Goal: Task Accomplishment & Management: Manage account settings

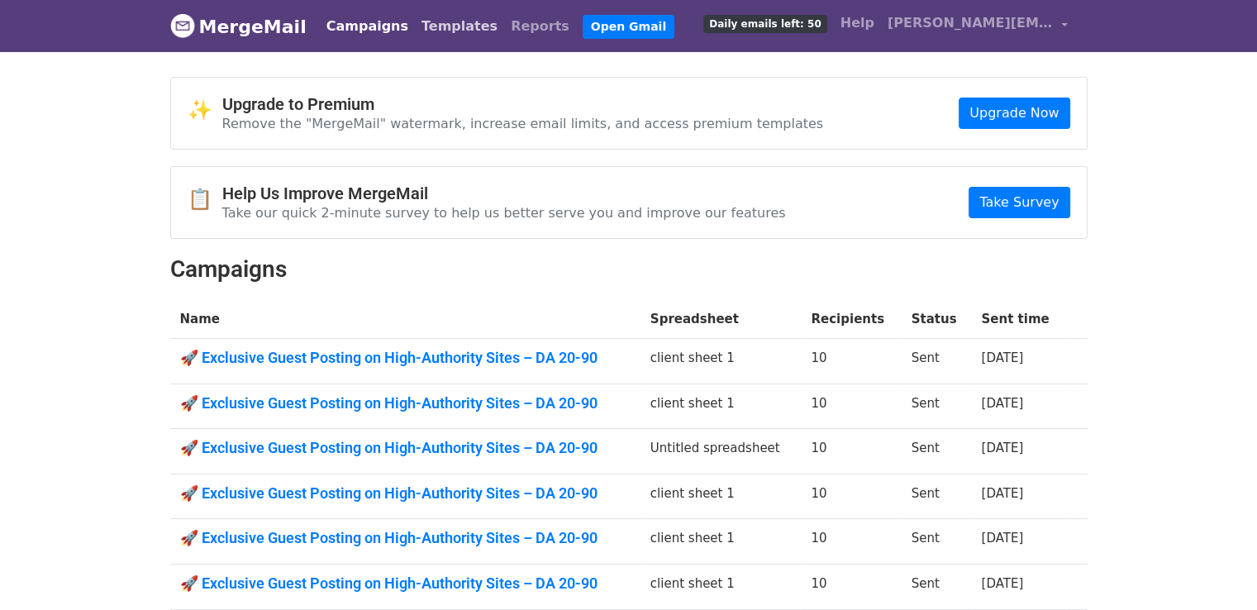
click at [450, 23] on link "Templates" at bounding box center [459, 26] width 89 height 33
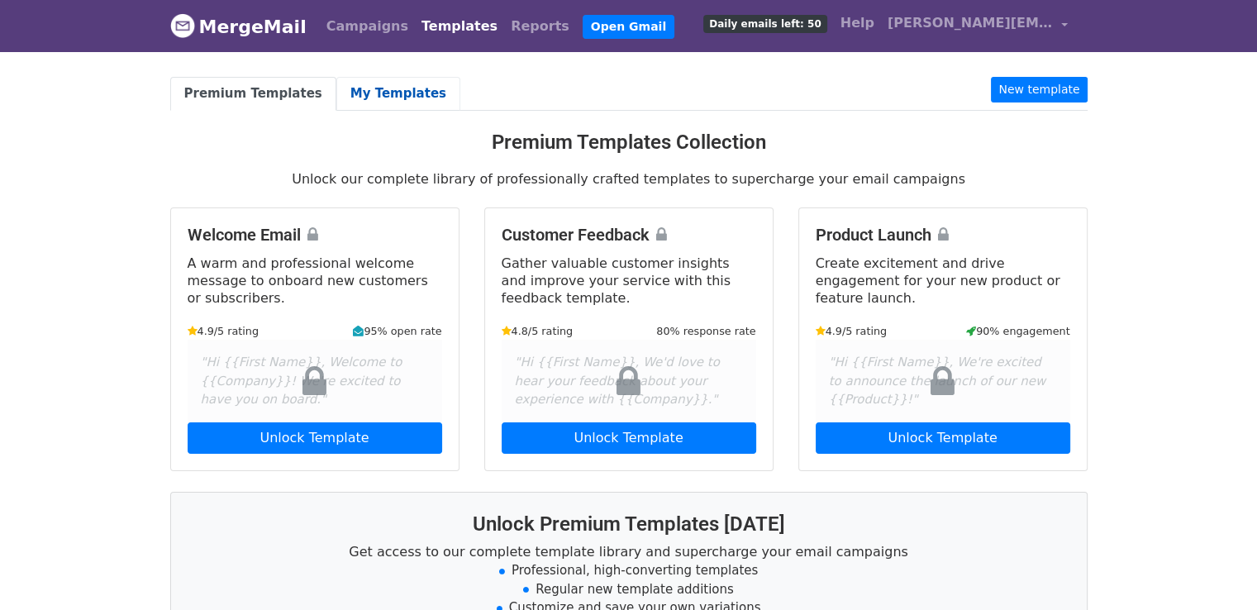
click at [384, 92] on link "My Templates" at bounding box center [398, 94] width 124 height 34
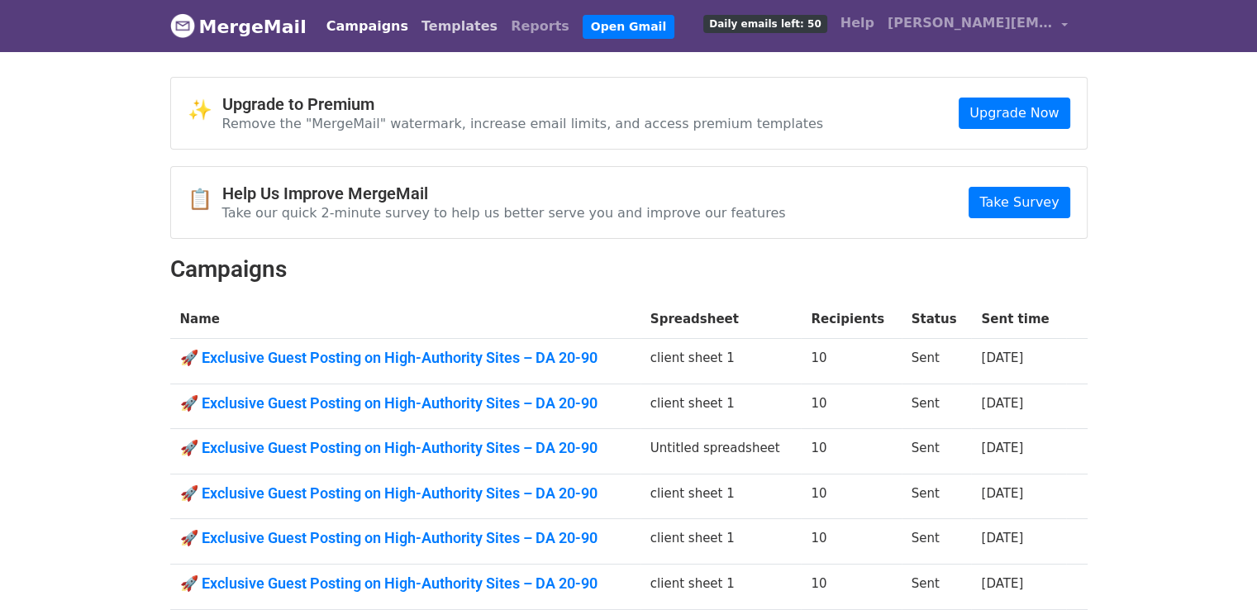
click at [425, 35] on link "Templates" at bounding box center [459, 26] width 89 height 33
click at [433, 27] on link "Templates" at bounding box center [459, 26] width 89 height 33
click at [446, 31] on link "Templates" at bounding box center [459, 26] width 89 height 33
click at [449, 33] on link "Templates" at bounding box center [459, 26] width 89 height 33
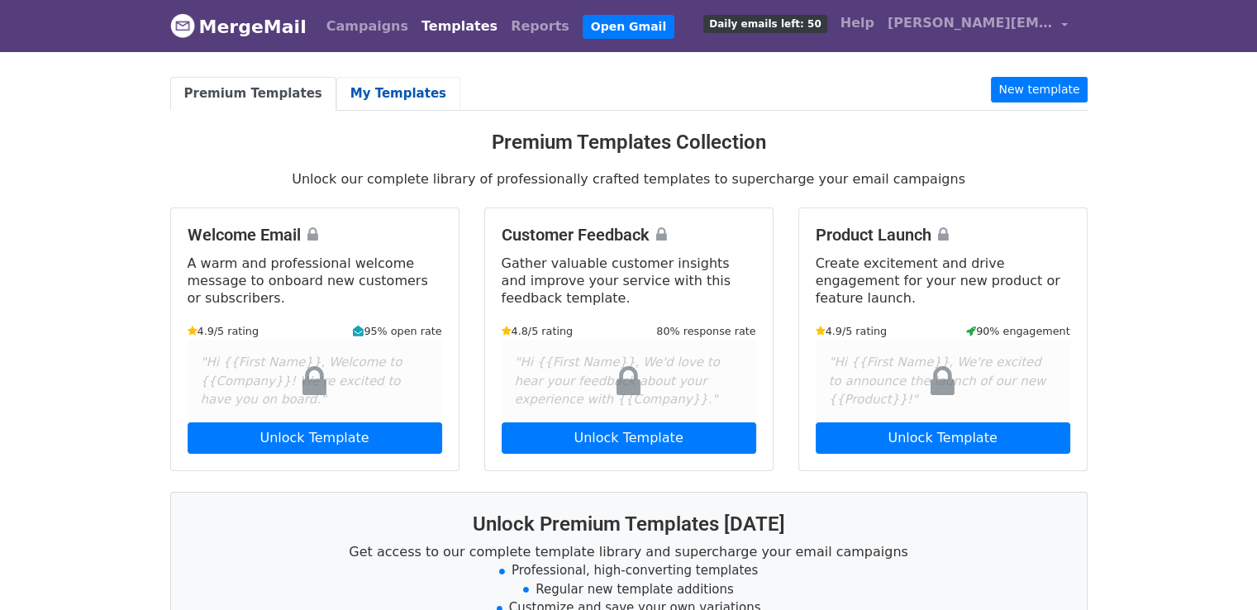
click at [379, 97] on link "My Templates" at bounding box center [398, 94] width 124 height 34
click at [390, 91] on link "My Templates" at bounding box center [398, 94] width 124 height 34
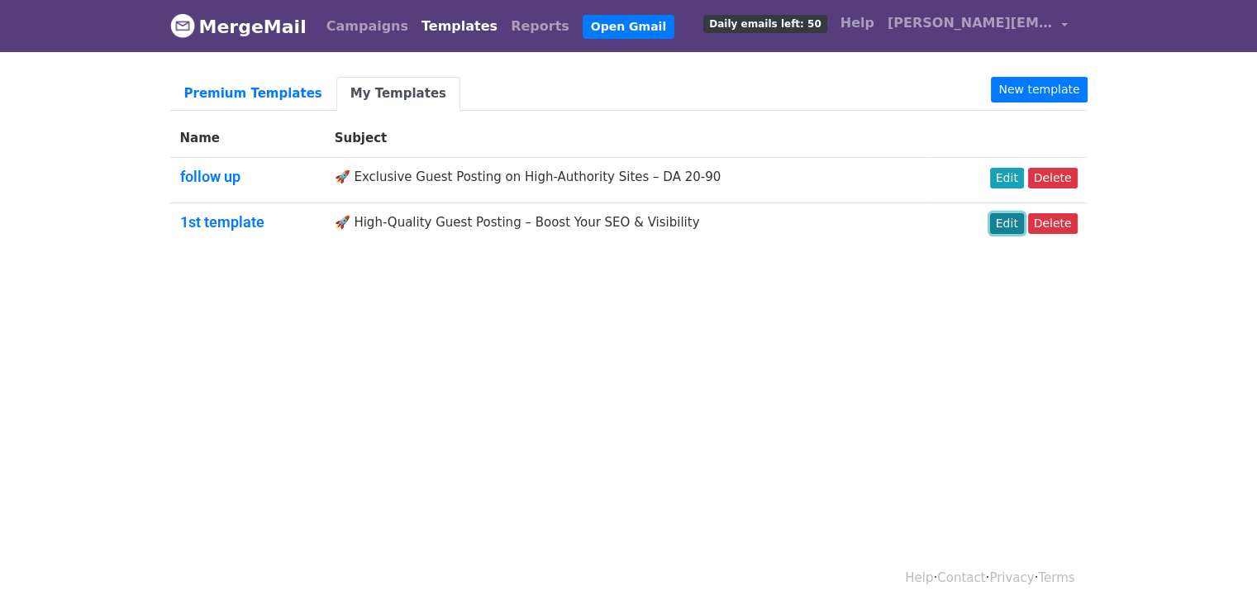
click at [1024, 226] on link "Edit" at bounding box center [1007, 223] width 34 height 21
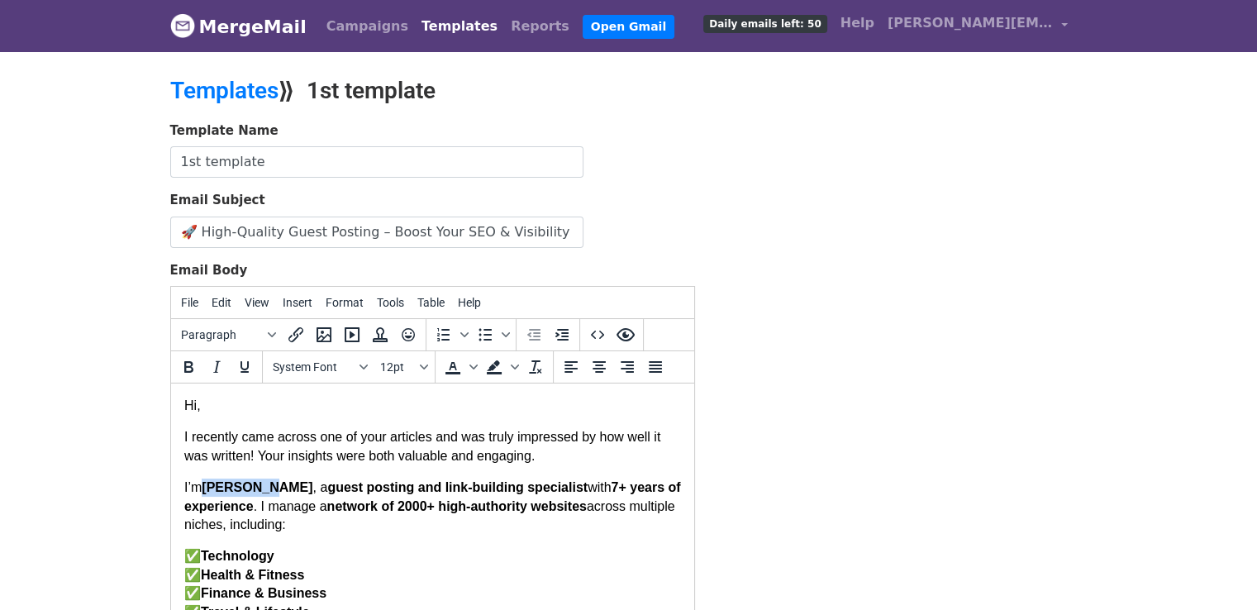
drag, startPoint x: 202, startPoint y: 491, endPoint x: 265, endPoint y: 486, distance: 63.0
click at [265, 486] on p "I’m [PERSON_NAME] , a guest posting and link-building specialist with 7 + years…" at bounding box center [431, 505] width 497 height 55
drag, startPoint x: 202, startPoint y: 491, endPoint x: 248, endPoint y: 496, distance: 45.7
click at [248, 496] on p "I’m [PERSON_NAME] , a guest posting and link-building specialist with 7 + years…" at bounding box center [431, 505] width 497 height 55
click at [194, 357] on icon "Bold" at bounding box center [188, 367] width 20 height 20
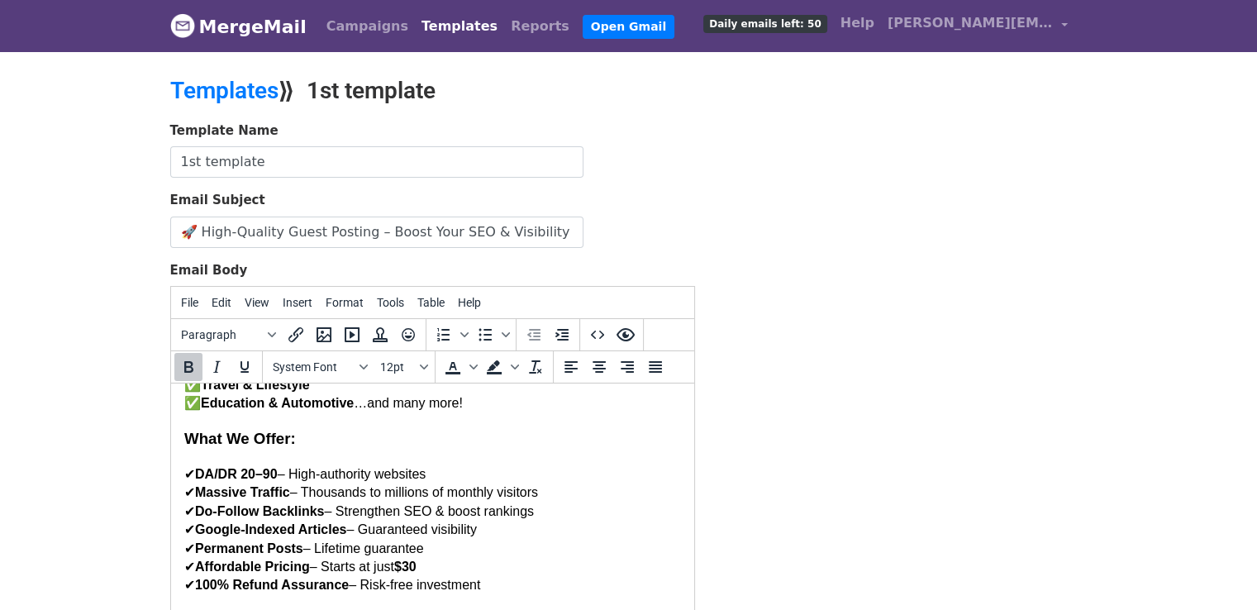
scroll to position [325, 0]
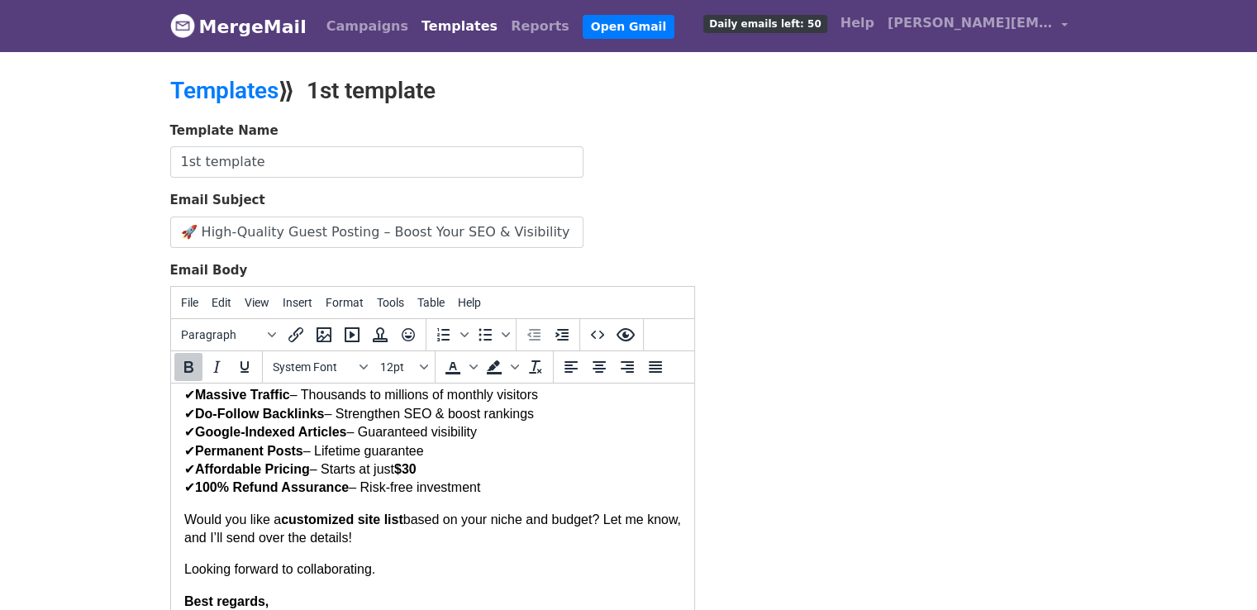
drag, startPoint x: 686, startPoint y: 464, endPoint x: 921, endPoint y: 987, distance: 572.6
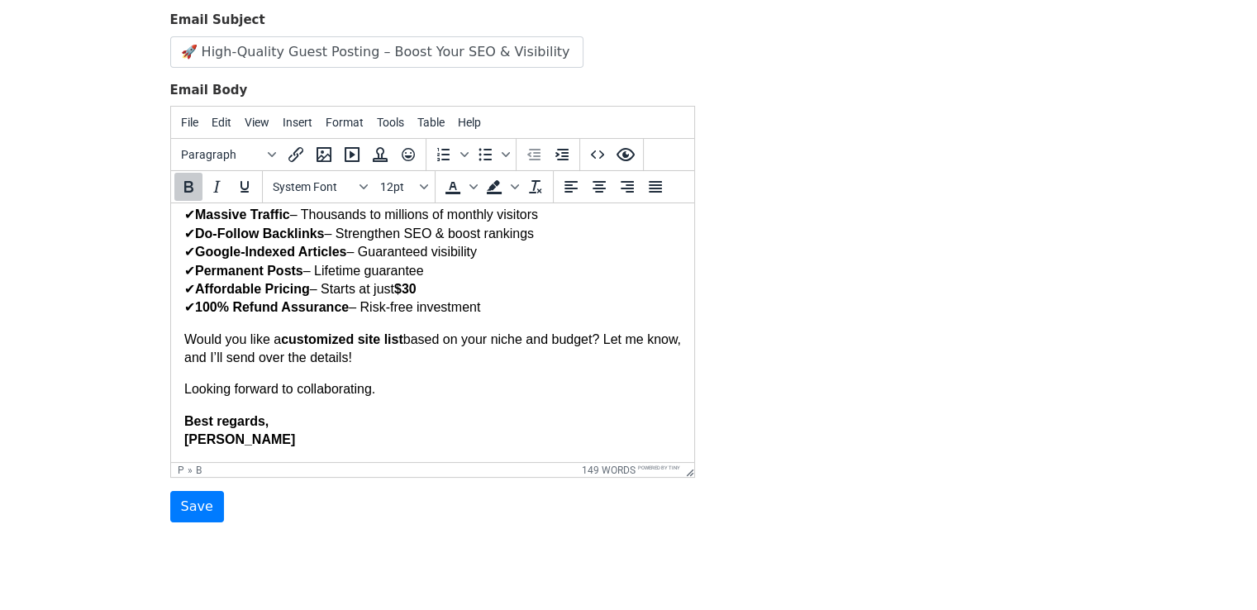
scroll to position [183, 0]
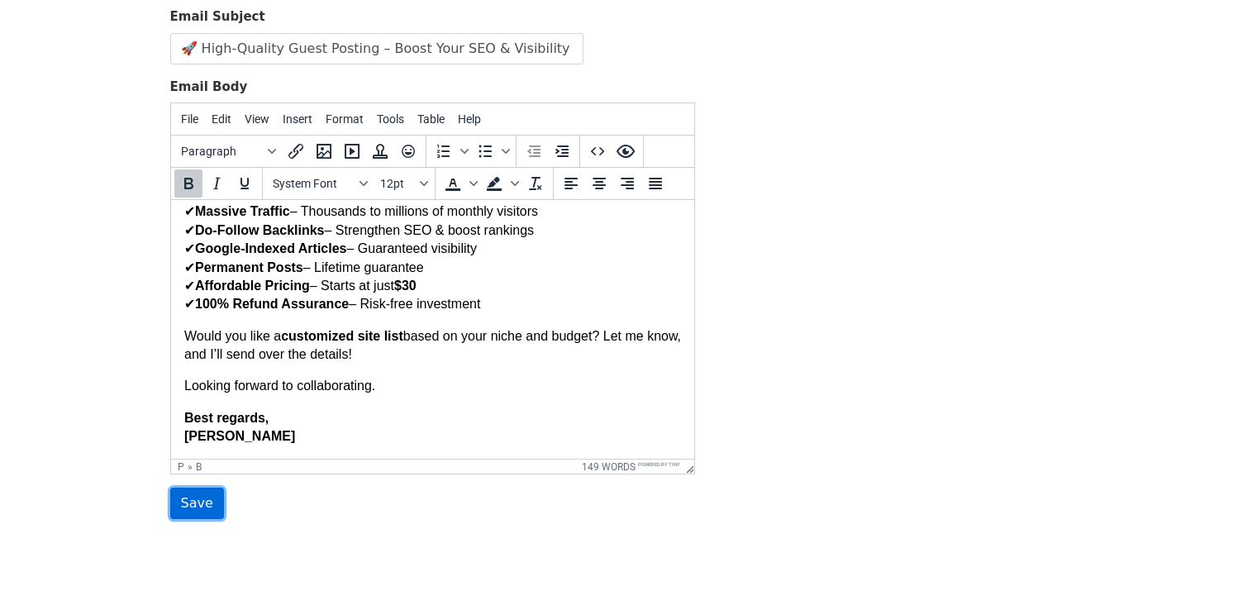
click at [198, 506] on input "Save" at bounding box center [197, 503] width 54 height 31
